Goal: Task Accomplishment & Management: Complete application form

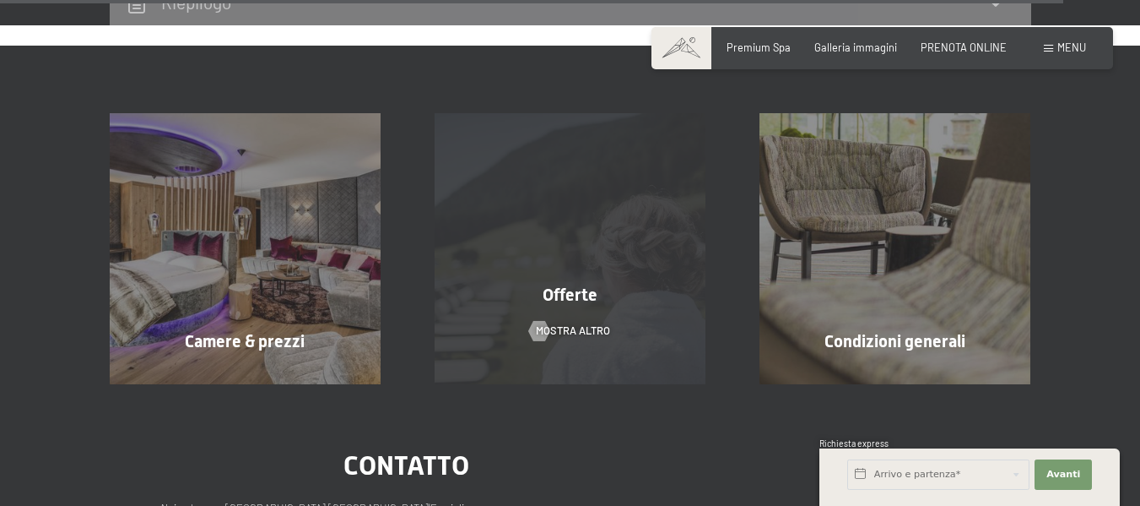
scroll to position [5316, 0]
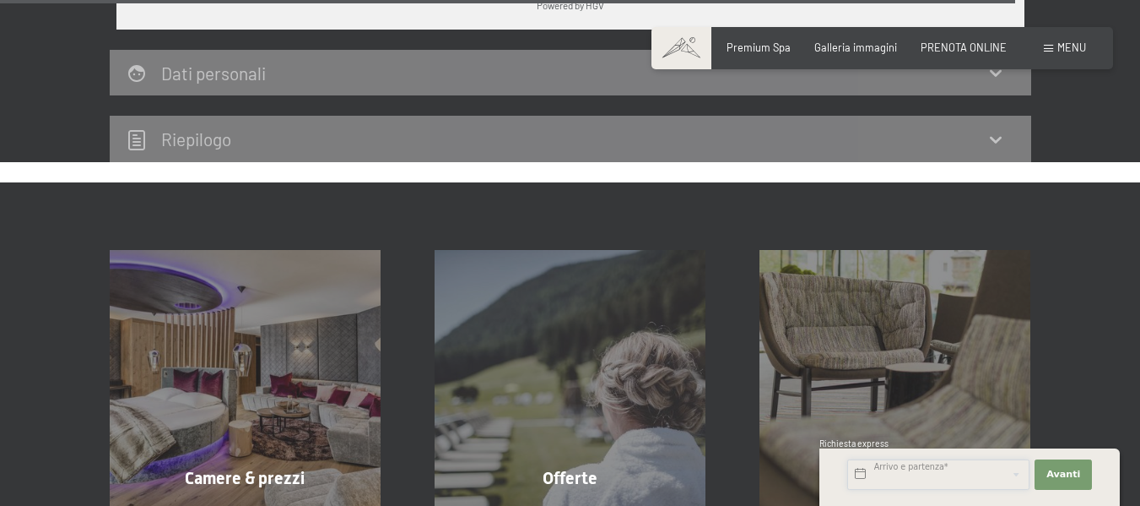
click at [976, 471] on input "text" at bounding box center [938, 474] width 182 height 30
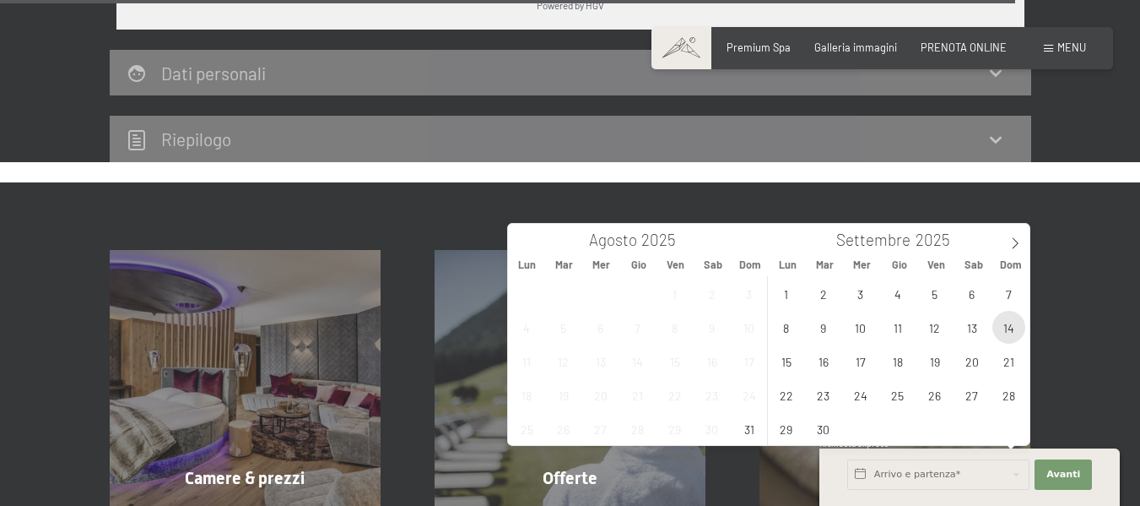
click at [1018, 319] on span "14" at bounding box center [1009, 327] width 33 height 33
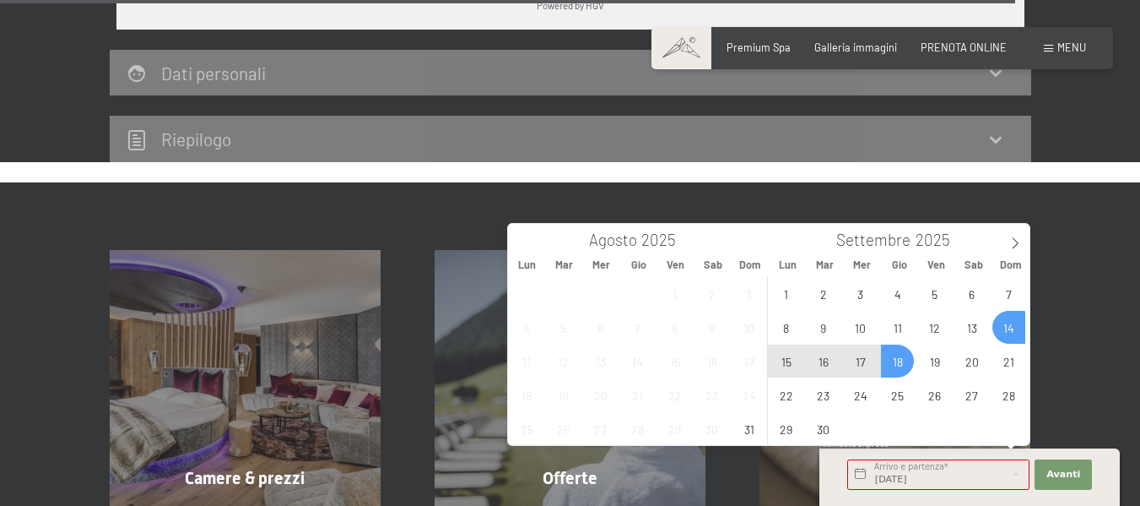
click at [904, 360] on span "18" at bounding box center [897, 360] width 33 height 33
type input "Dom. 14/09/2025 - Gio. 18/09/2025"
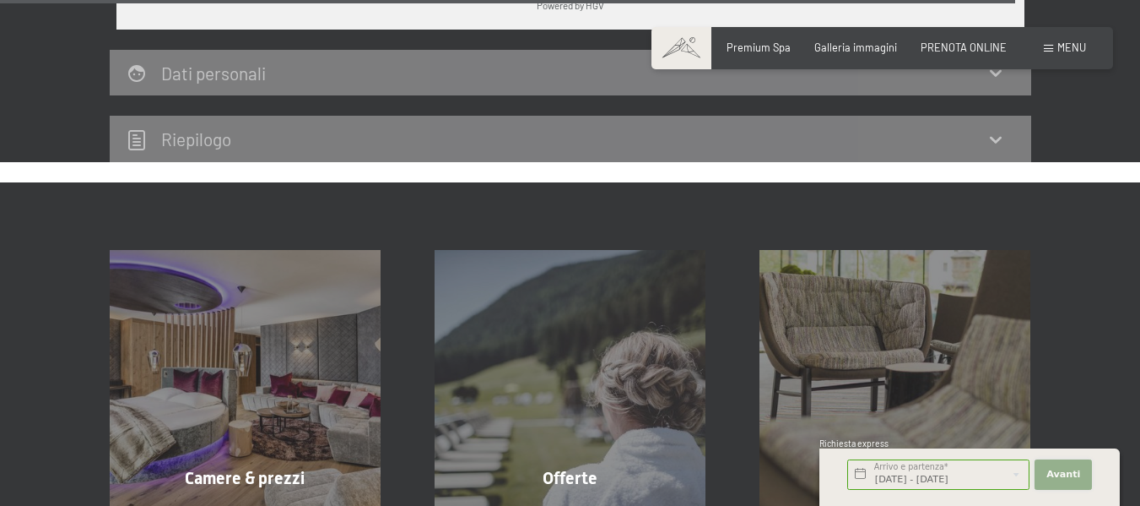
scroll to position [0, 0]
click at [1064, 472] on span "Avanti" at bounding box center [1064, 475] width 34 height 14
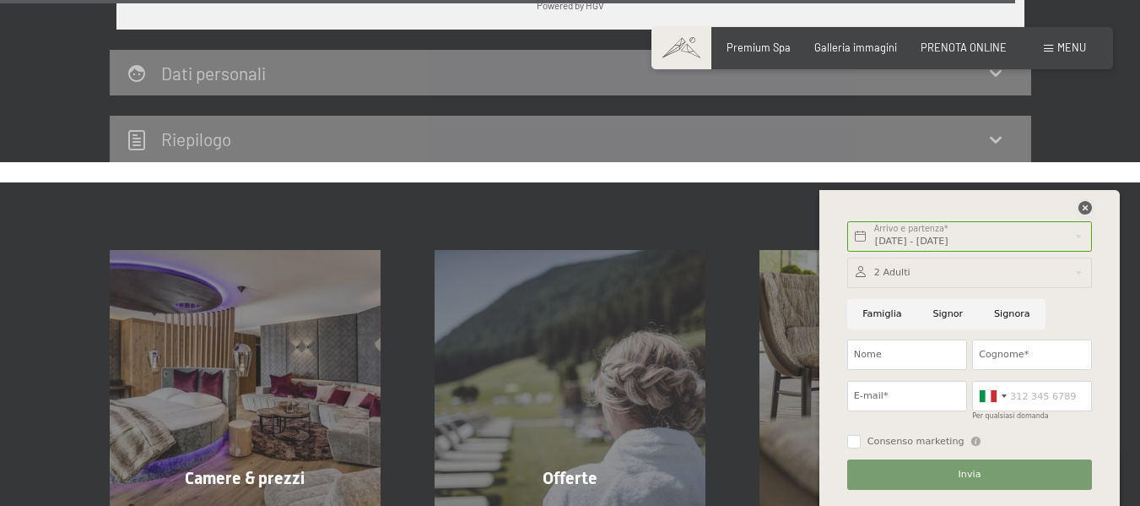
click at [1086, 207] on icon at bounding box center [1086, 208] width 14 height 14
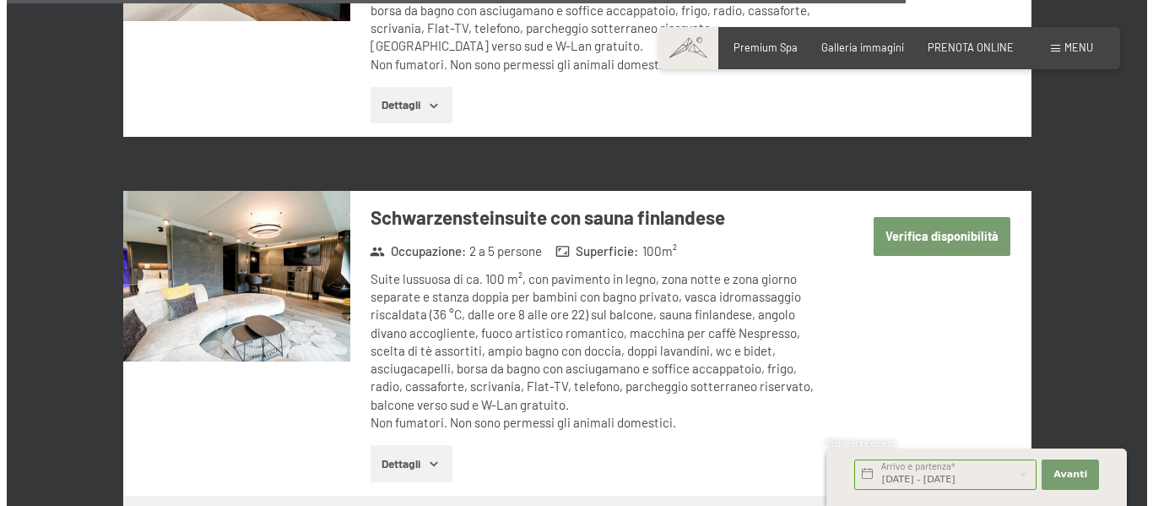
scroll to position [4641, 0]
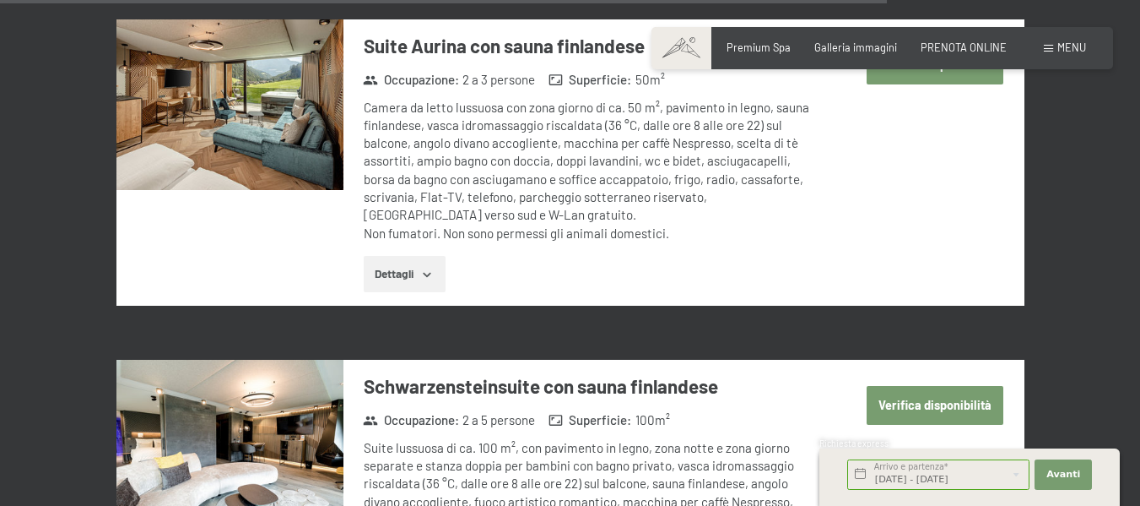
click at [1047, 51] on span at bounding box center [1048, 49] width 9 height 8
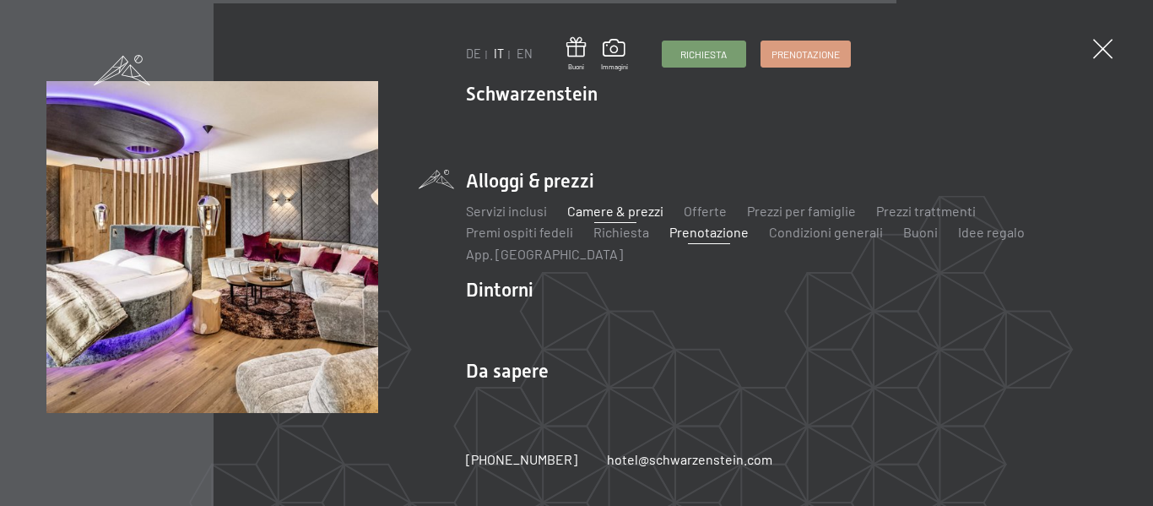
click at [626, 208] on link "Camere & prezzi" at bounding box center [615, 211] width 96 height 16
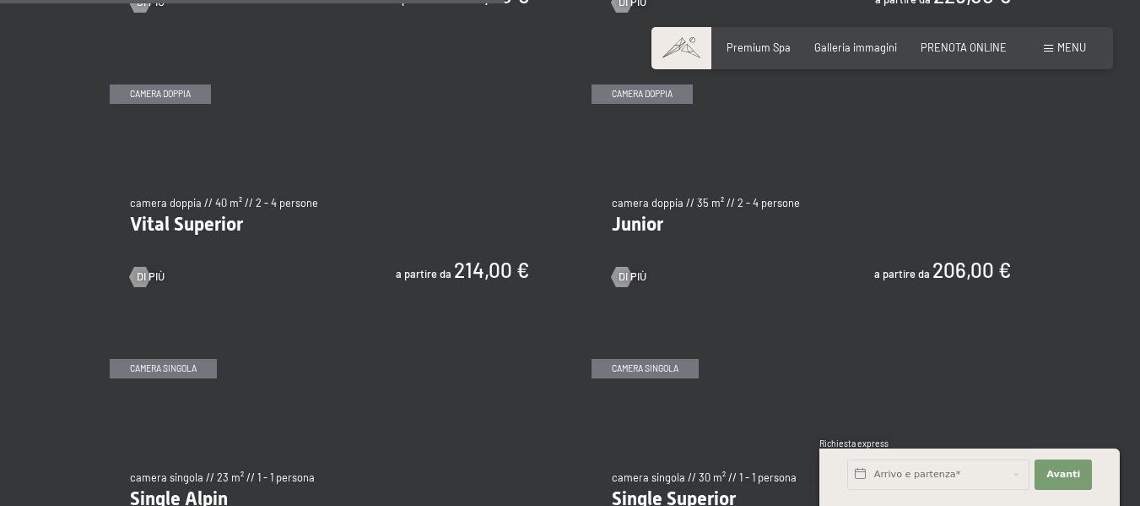
scroll to position [1941, 0]
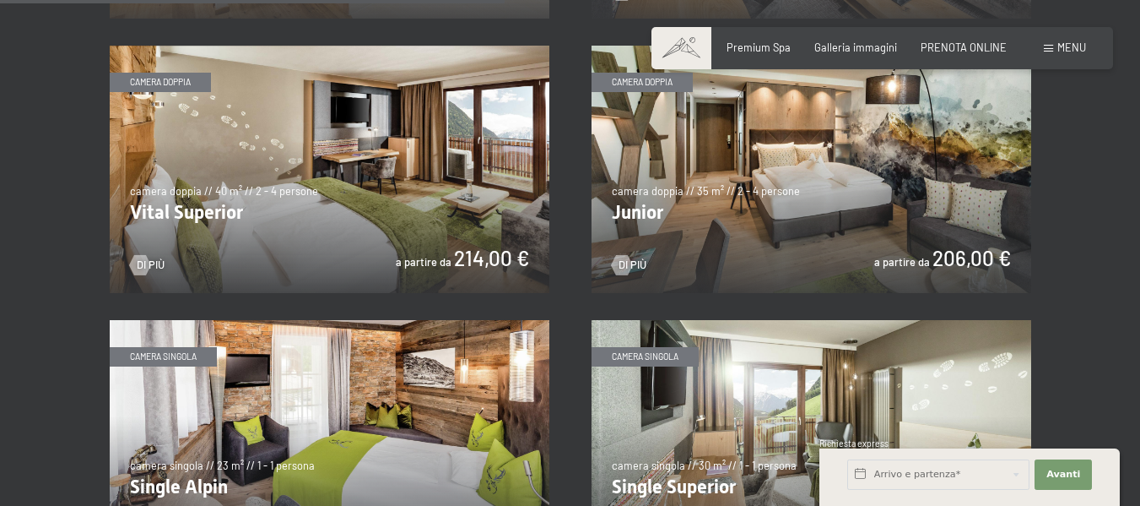
click at [338, 131] on img at bounding box center [330, 169] width 440 height 247
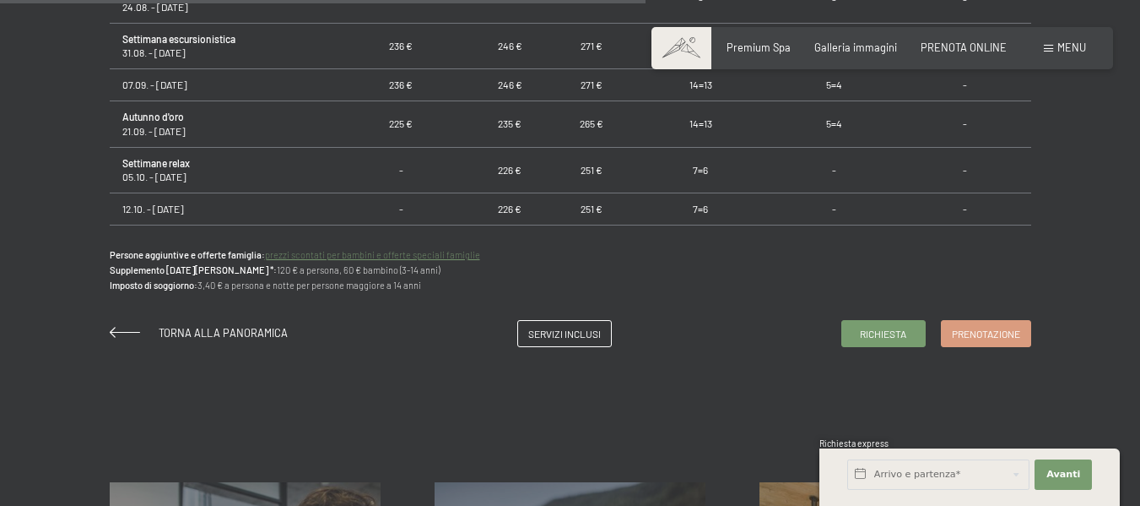
scroll to position [1499, 0]
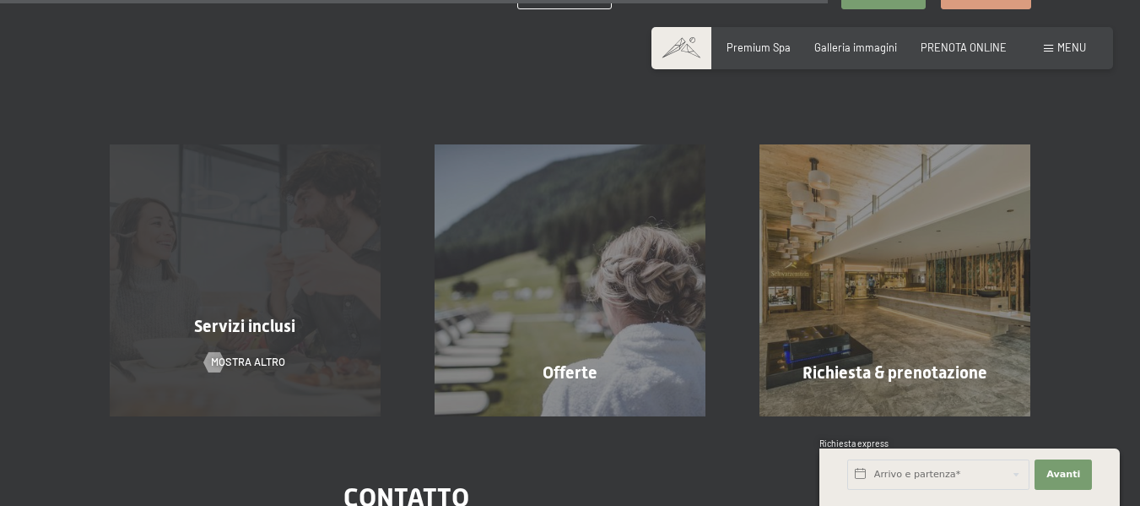
click at [246, 299] on div "Servizi inclusi mostra altro" at bounding box center [245, 279] width 325 height 271
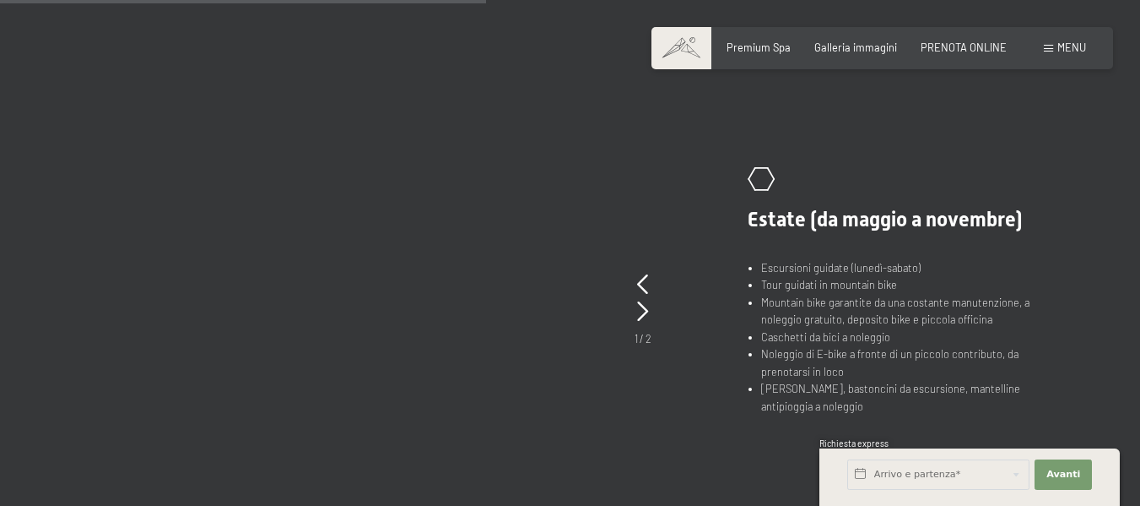
scroll to position [1182, 0]
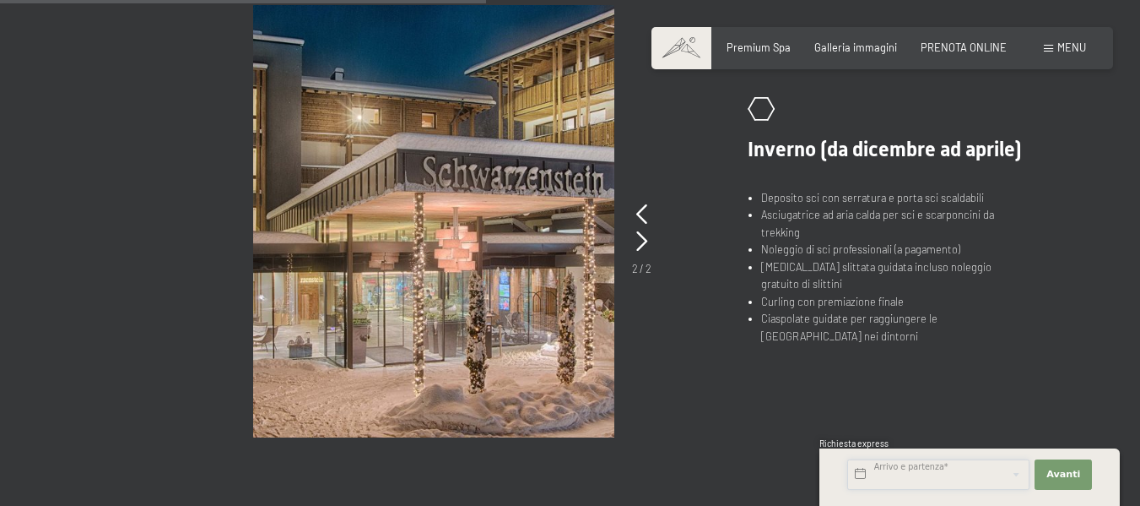
click at [900, 471] on input "text" at bounding box center [938, 474] width 182 height 30
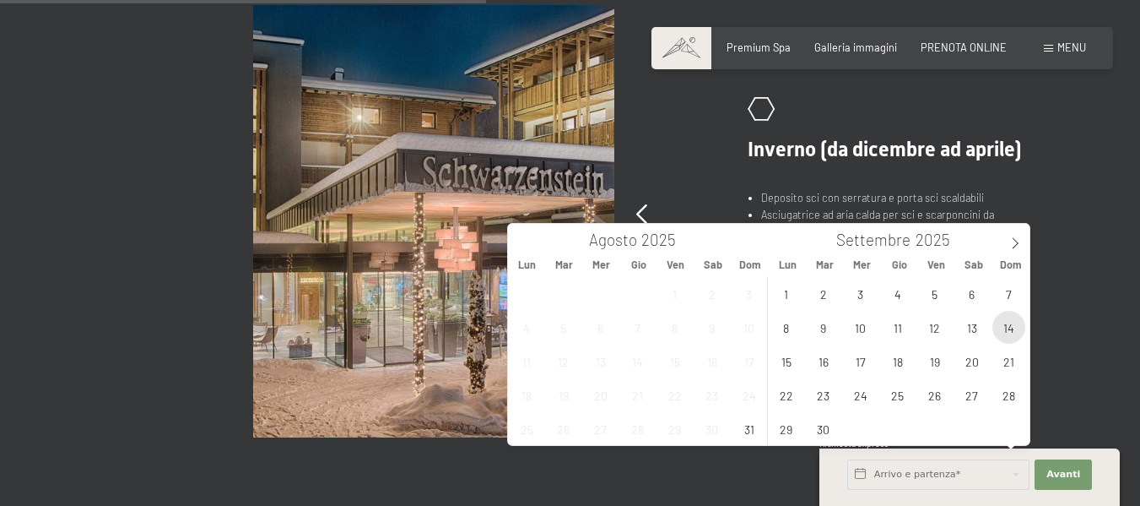
click at [1016, 326] on span "14" at bounding box center [1009, 327] width 33 height 33
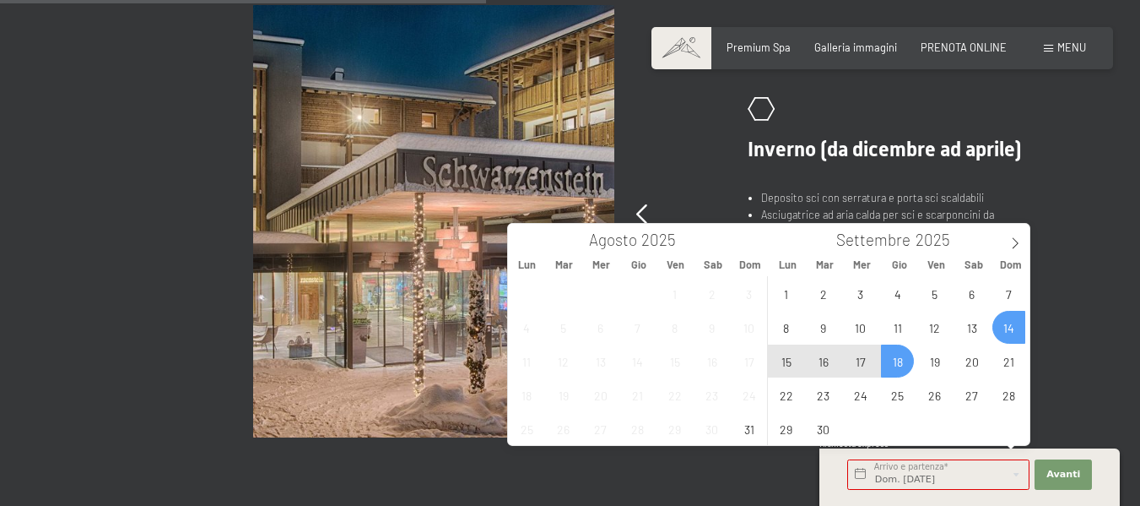
click at [907, 358] on span "18" at bounding box center [897, 360] width 33 height 33
type input "Dom. 14/09/2025 - Gio. 18/09/2025"
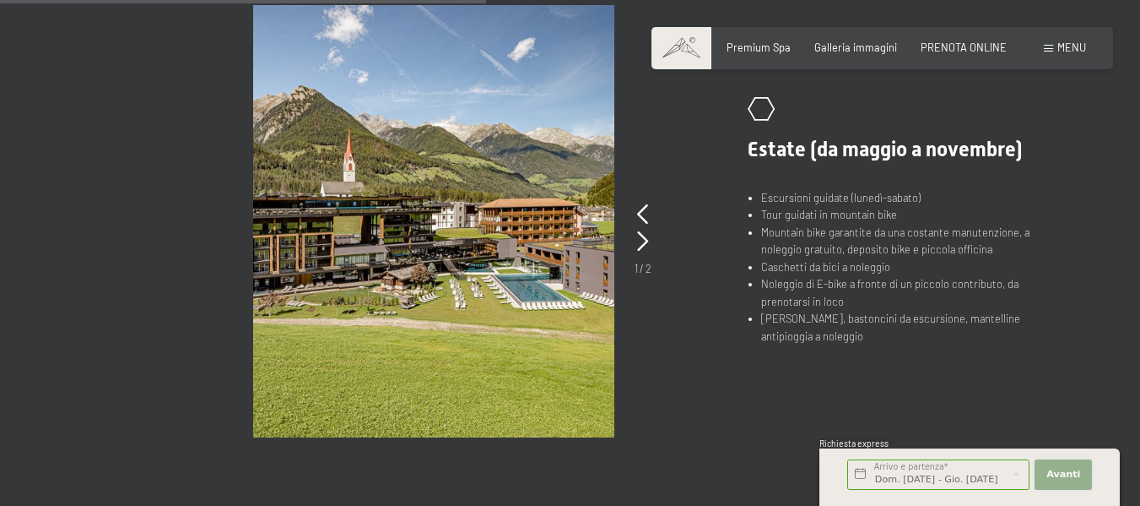
scroll to position [0, 0]
click at [1064, 470] on span "Avanti" at bounding box center [1064, 475] width 34 height 14
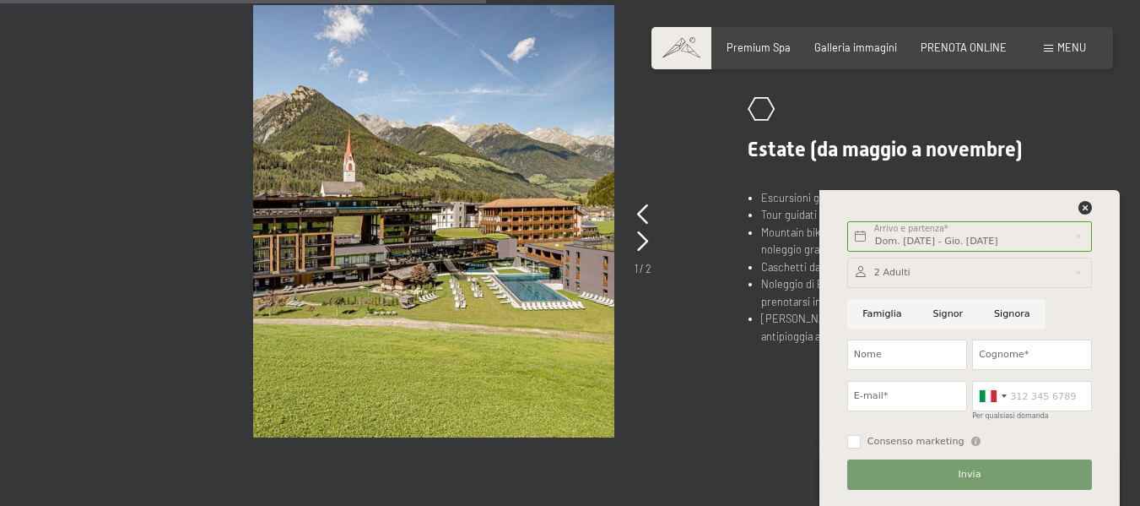
click at [939, 312] on input "Signor" at bounding box center [949, 314] width 62 height 30
radio input "true"
click at [932, 351] on input "Nome" at bounding box center [907, 354] width 120 height 30
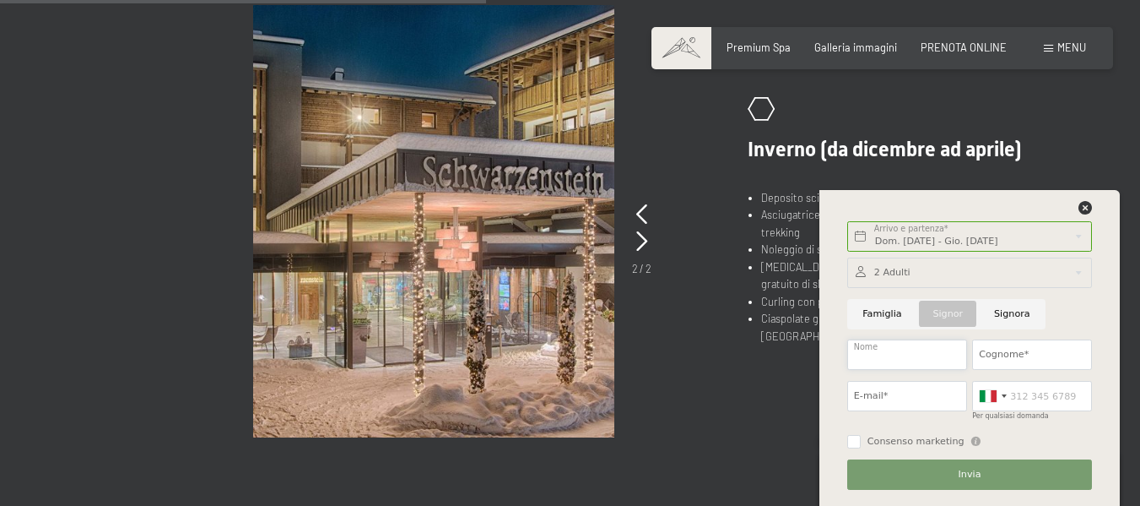
type input "domenico"
type input "bianco"
type input "3381469259"
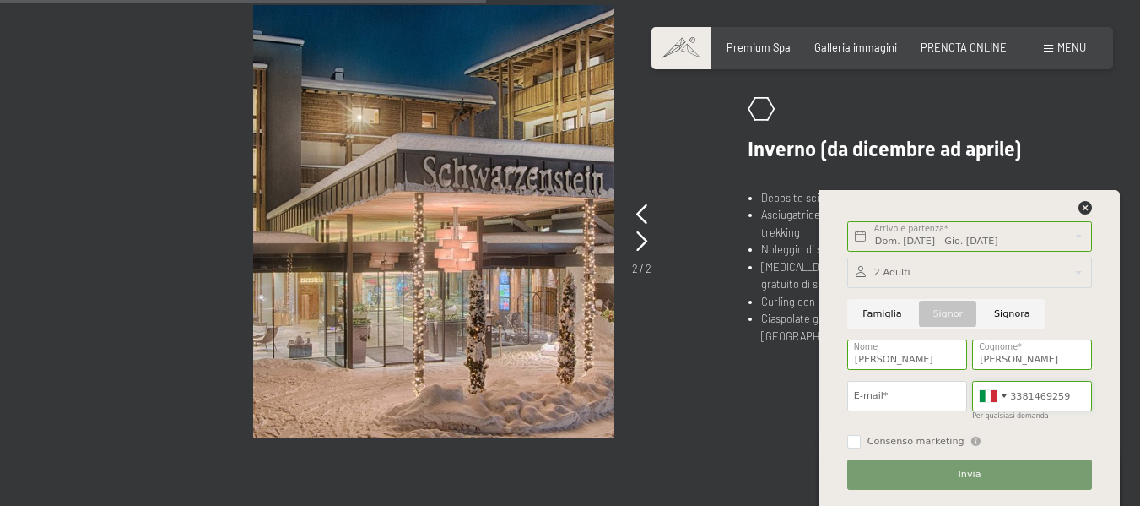
click at [1021, 396] on input "3381469259" at bounding box center [1032, 396] width 120 height 30
click at [1090, 416] on div "Germany (Deutschland) +49 Italy (Italia) +39 Austria (Österreich) +43 Switzerla…" at bounding box center [1032, 401] width 125 height 51
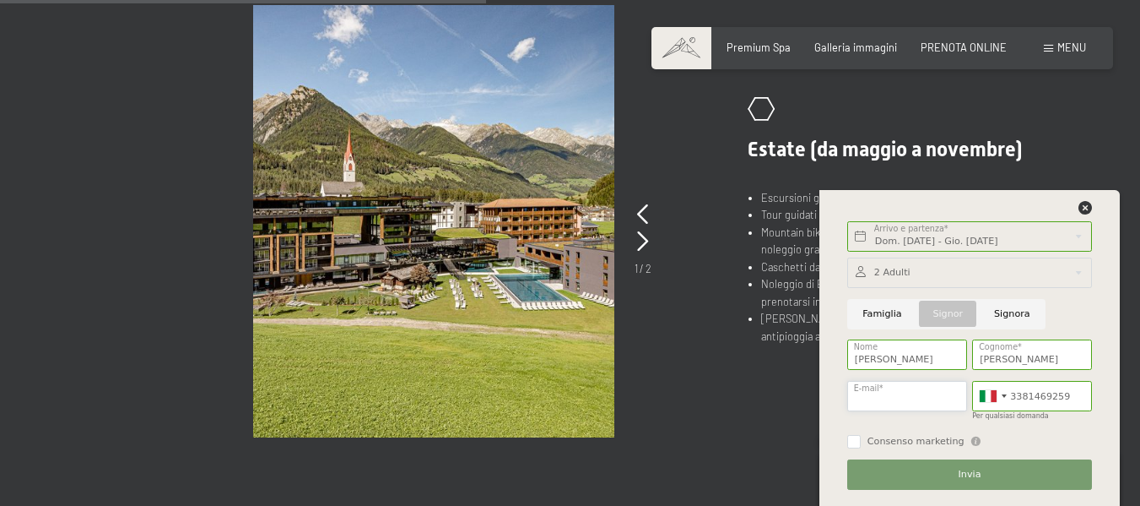
click at [885, 393] on input "E-mail*" at bounding box center [907, 396] width 120 height 30
type input "domenico.bianco84@gmail.com"
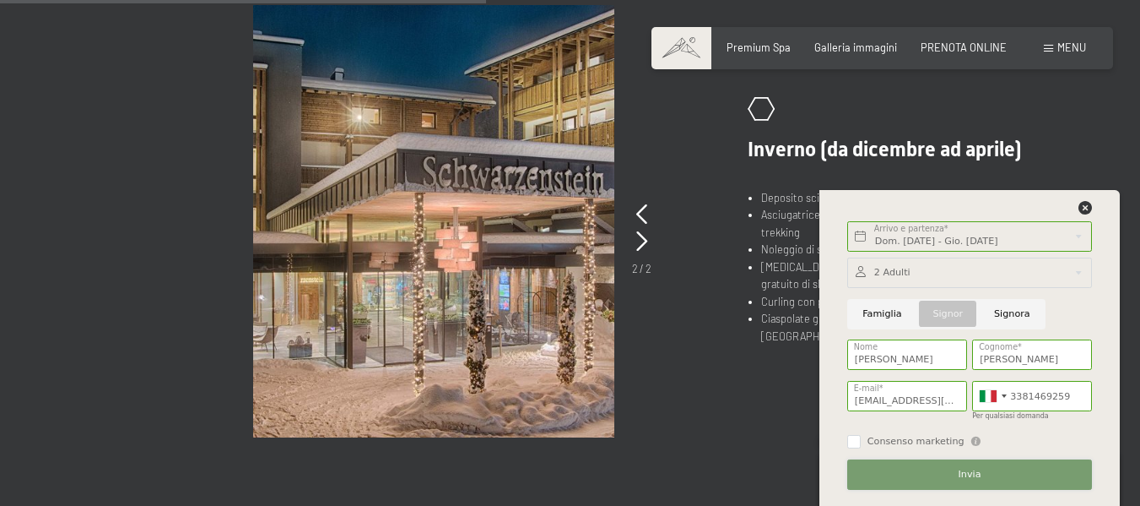
click at [941, 467] on button "Invia" at bounding box center [969, 474] width 245 height 30
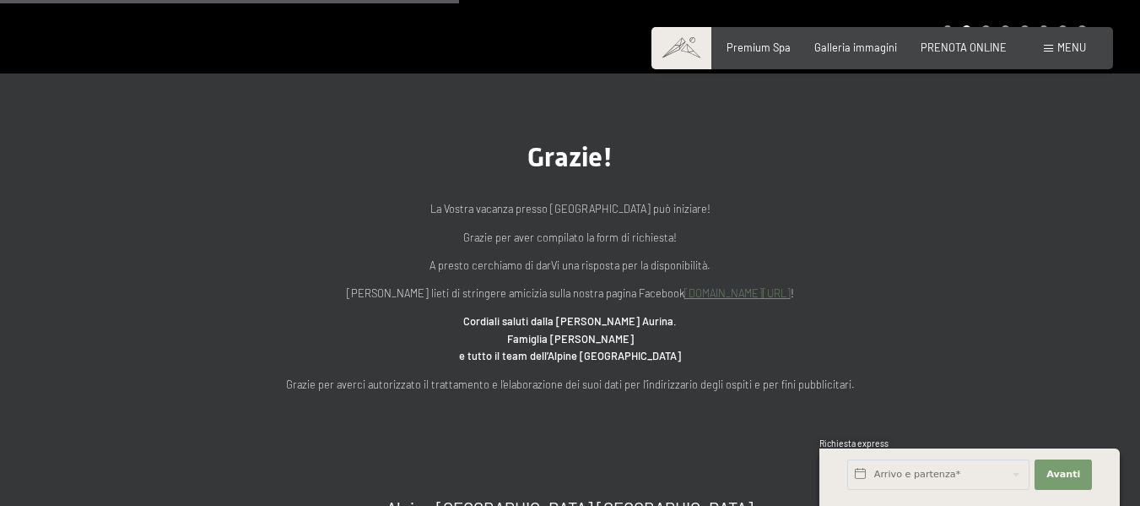
scroll to position [591, 0]
